Goal: Communication & Community: Ask a question

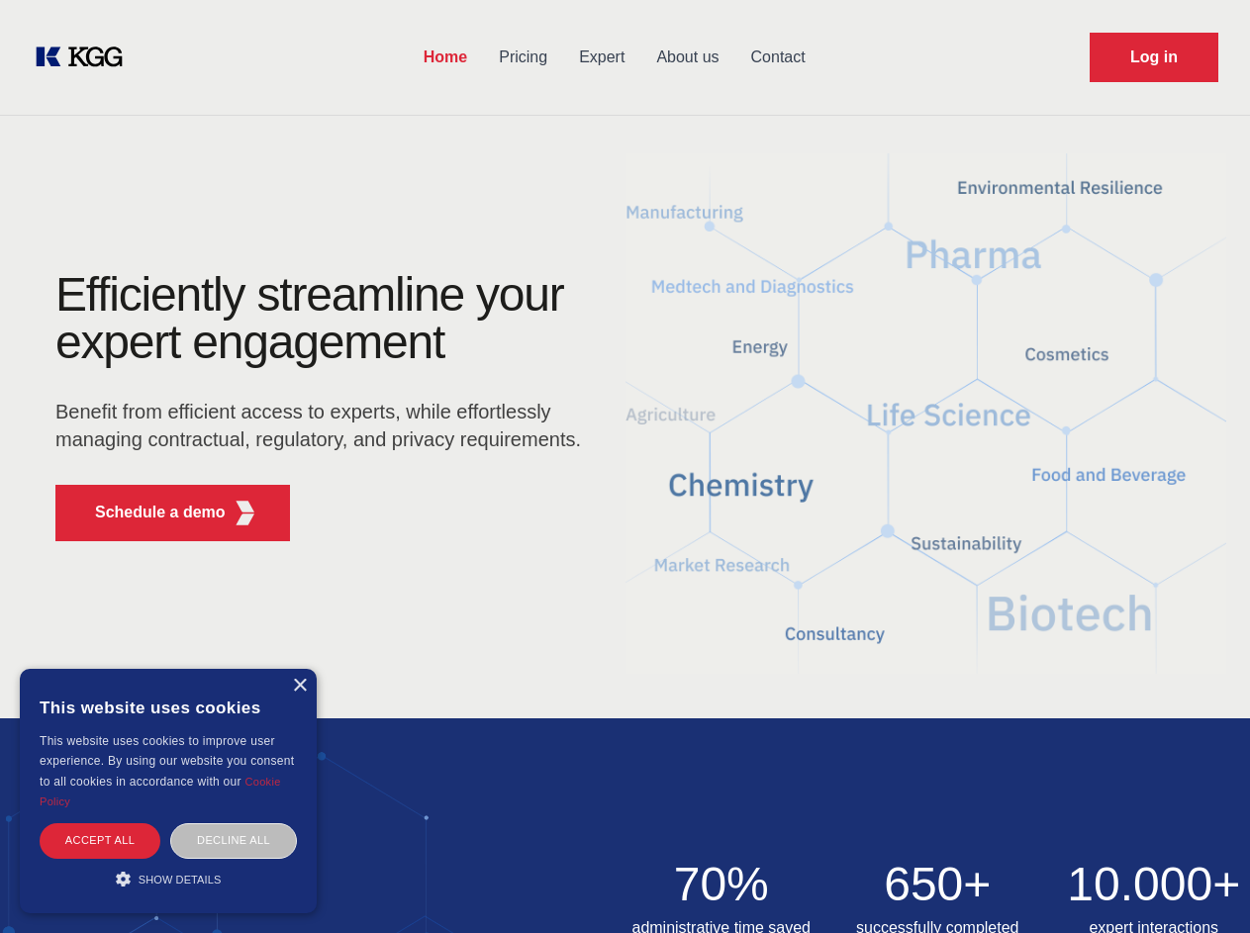
click at [625, 466] on div "Efficiently streamline your expert engagement Benefit from efficient access to …" at bounding box center [325, 414] width 602 height 286
click at [148, 513] on p "Schedule a demo" at bounding box center [160, 513] width 131 height 24
click at [299, 686] on div "× This website uses cookies This website uses cookies to improve user experienc…" at bounding box center [168, 791] width 297 height 244
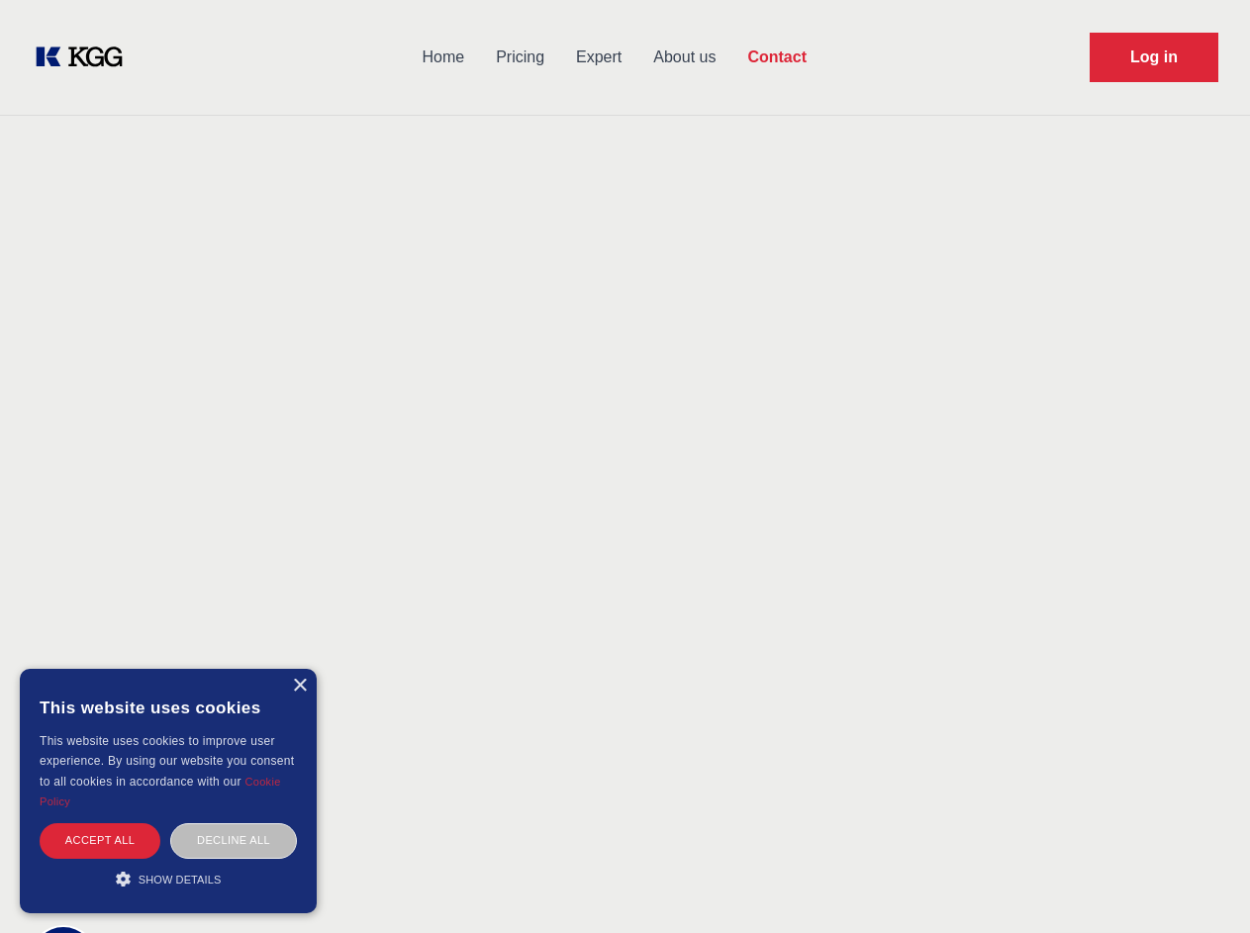
click at [100, 840] on div "Accept all" at bounding box center [100, 841] width 121 height 35
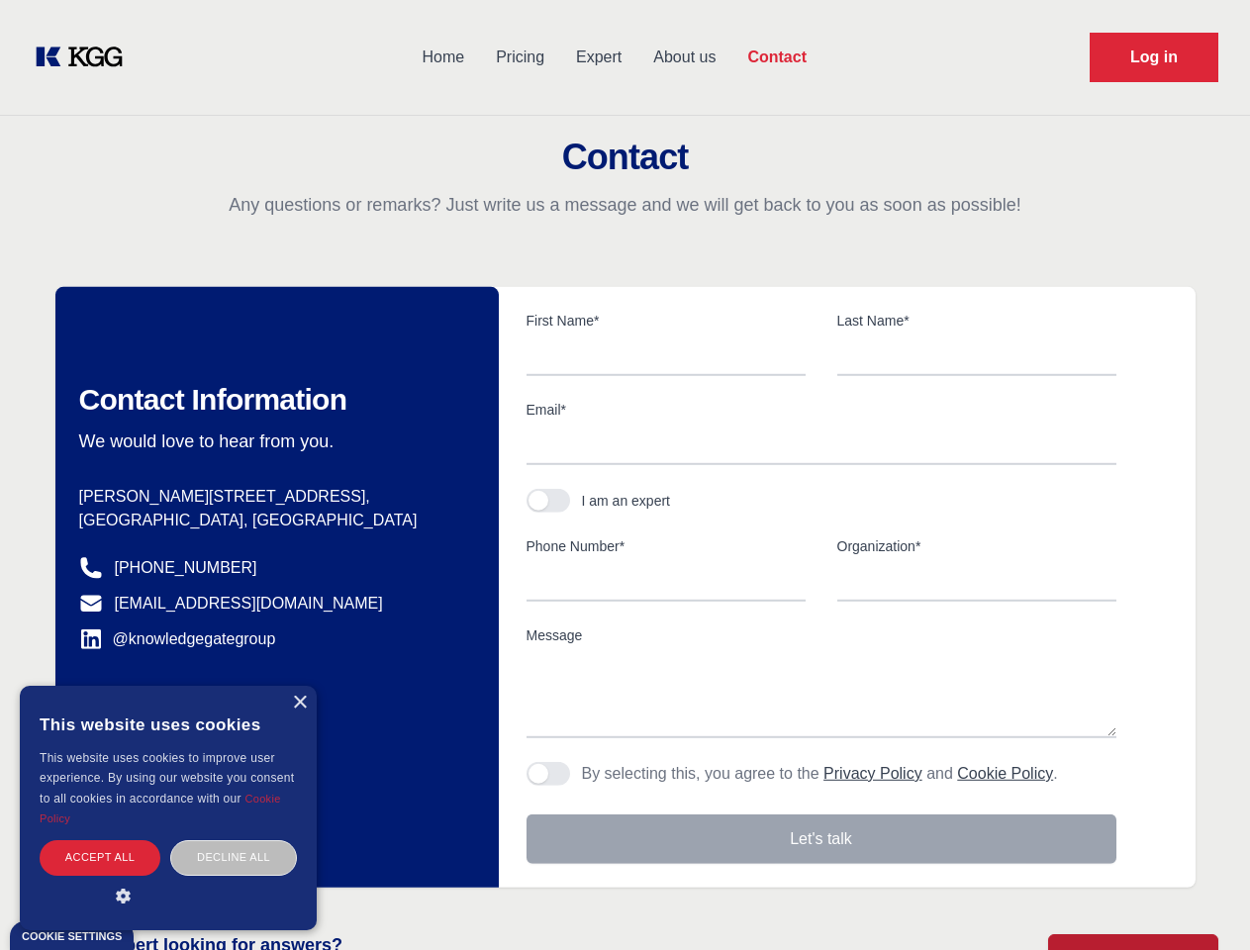
click at [234, 840] on body "Home Pricing Expert About us Contact Log in Contact Any questions or remarks? J…" at bounding box center [625, 870] width 1250 height 1740
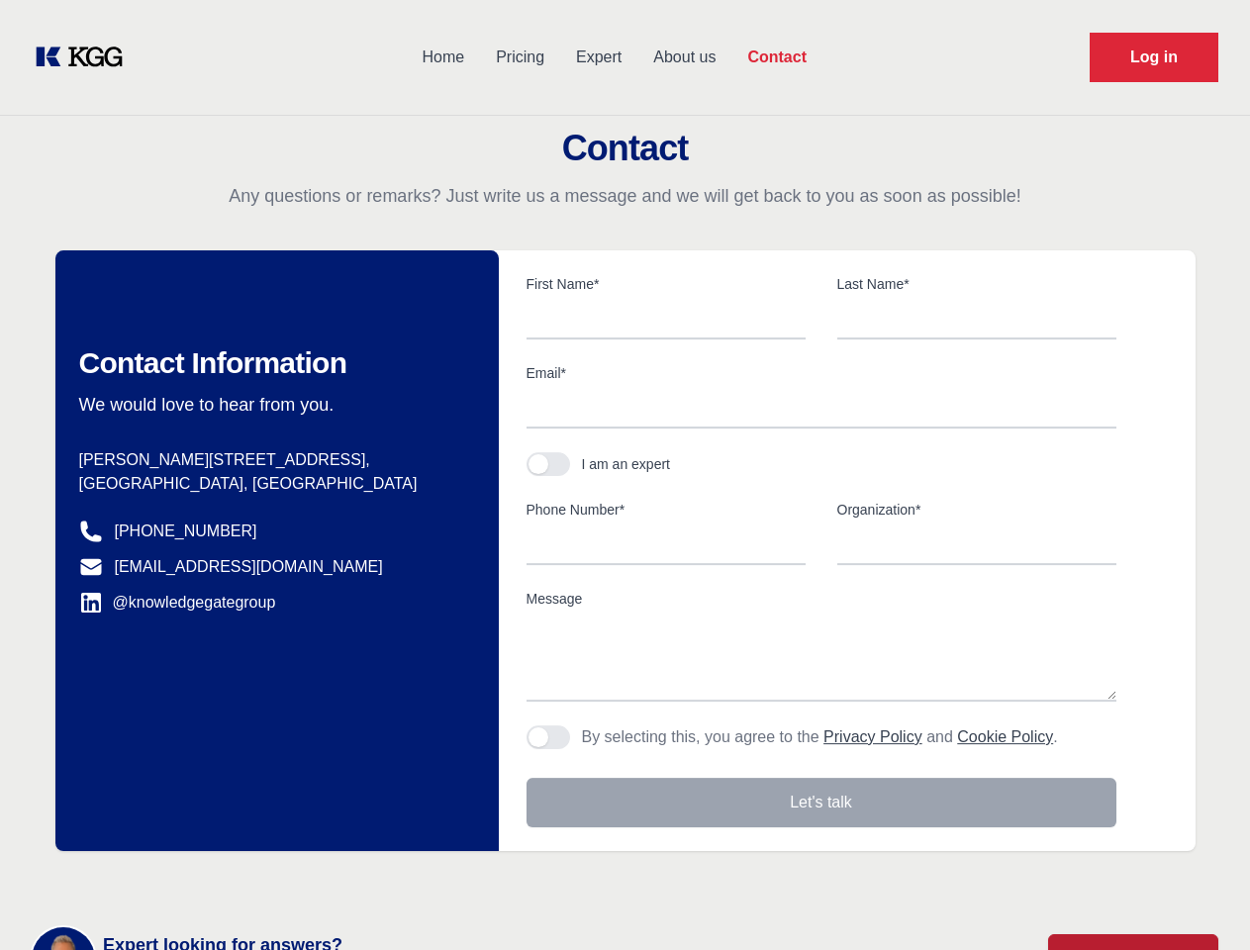
click at [168, 879] on main "Contact Any questions or remarks? Just write us a message and we will get back …" at bounding box center [625, 515] width 1250 height 1030
